Goal: Book appointment/travel/reservation

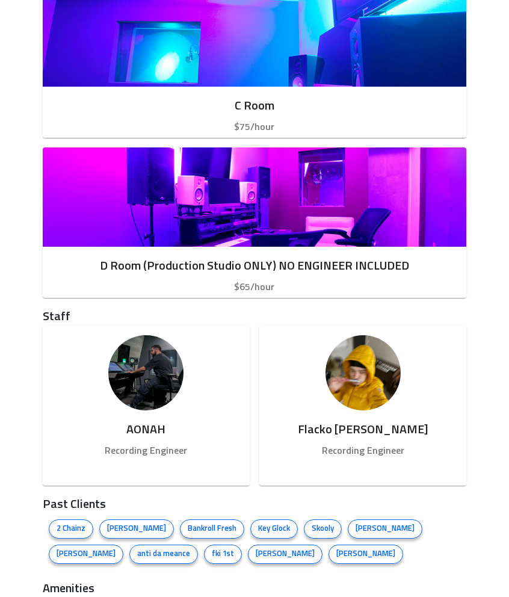
scroll to position [971, 0]
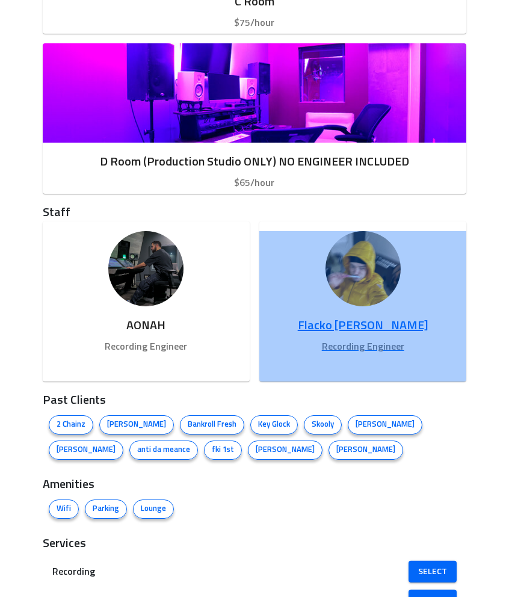
click at [325, 301] on link "Flacko Blanco Recording Engineer" at bounding box center [362, 306] width 207 height 150
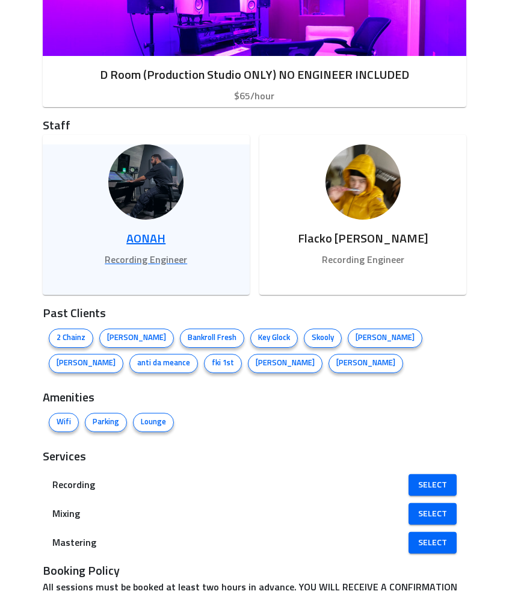
scroll to position [1057, 0]
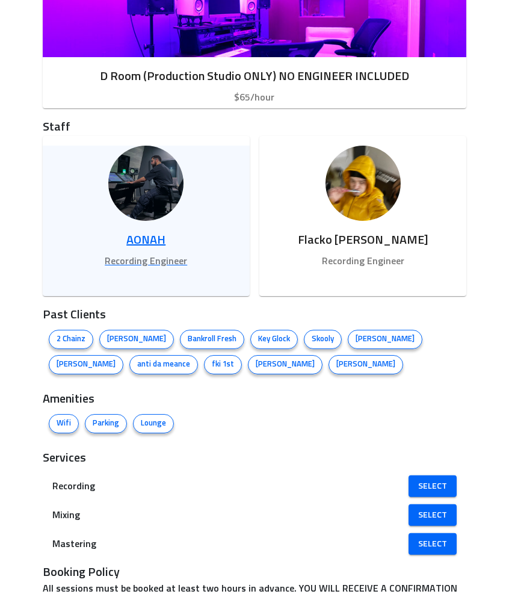
click at [164, 270] on div "AONAH Recording Engineer" at bounding box center [146, 249] width 207 height 57
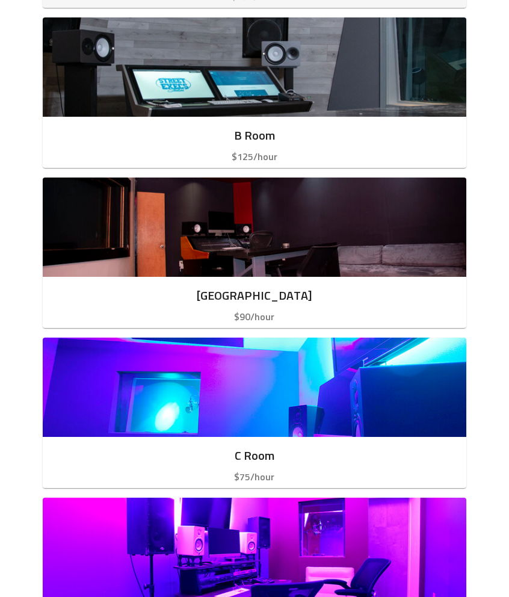
scroll to position [525, 0]
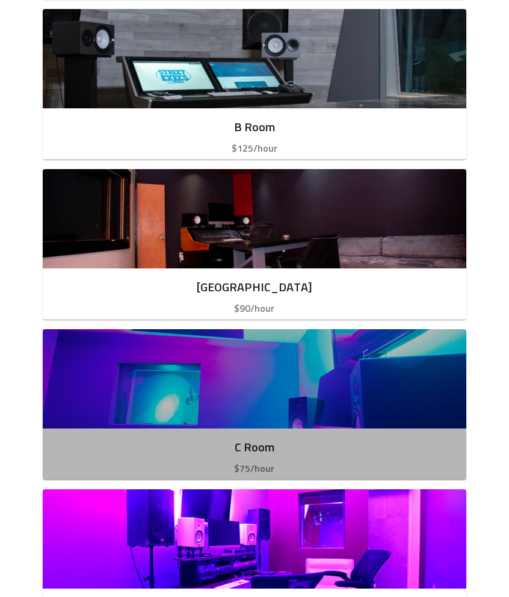
click at [225, 391] on img "button" at bounding box center [255, 378] width 424 height 99
